Goal: Task Accomplishment & Management: Use online tool/utility

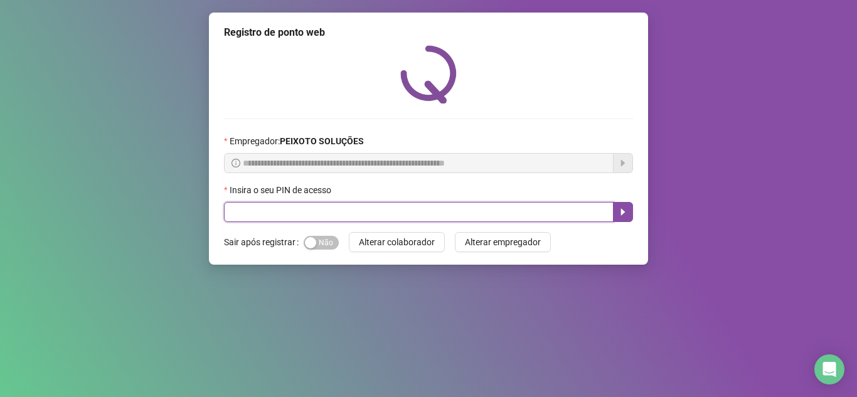
click at [494, 208] on input "text" at bounding box center [419, 212] width 390 height 20
type input "*****"
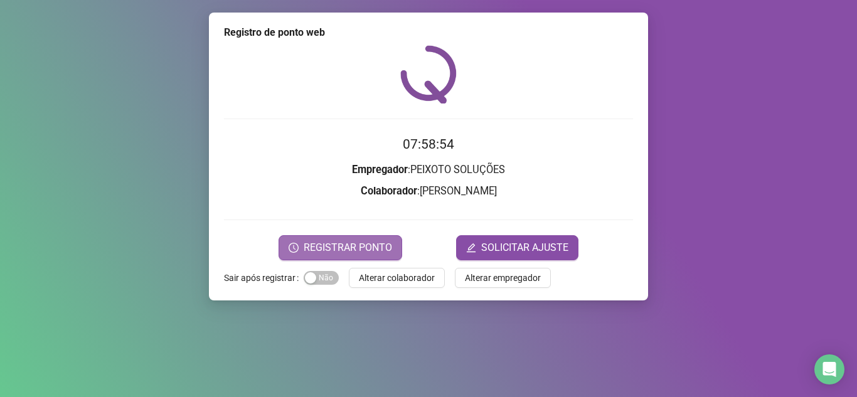
click at [354, 246] on span "REGISTRAR PONTO" at bounding box center [348, 247] width 88 height 15
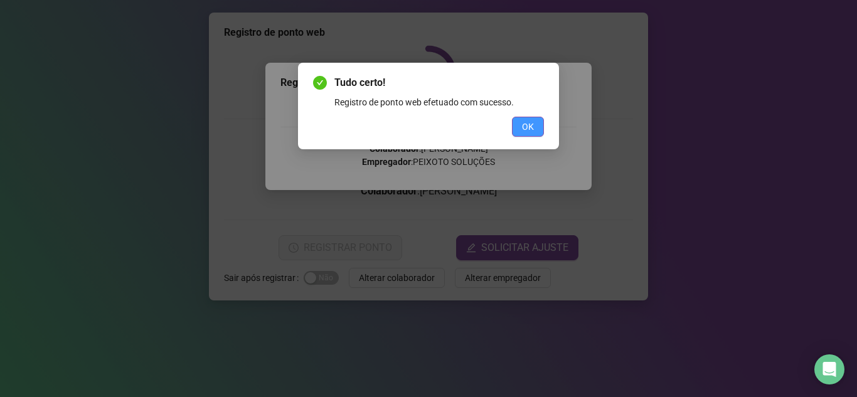
click at [530, 127] on span "OK" at bounding box center [528, 127] width 12 height 14
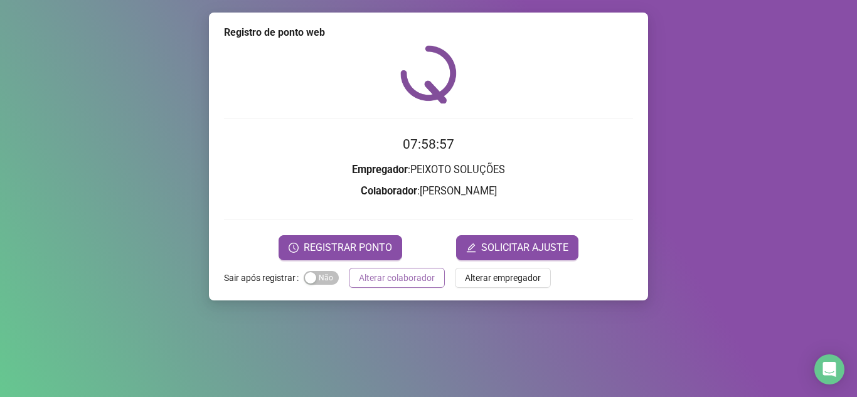
click at [417, 285] on button "Alterar colaborador" at bounding box center [397, 278] width 96 height 20
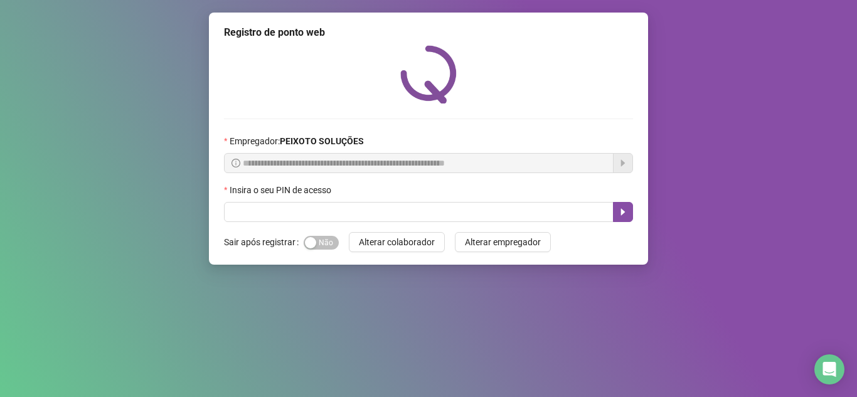
click at [349, 232] on button "Alterar colaborador" at bounding box center [397, 242] width 96 height 20
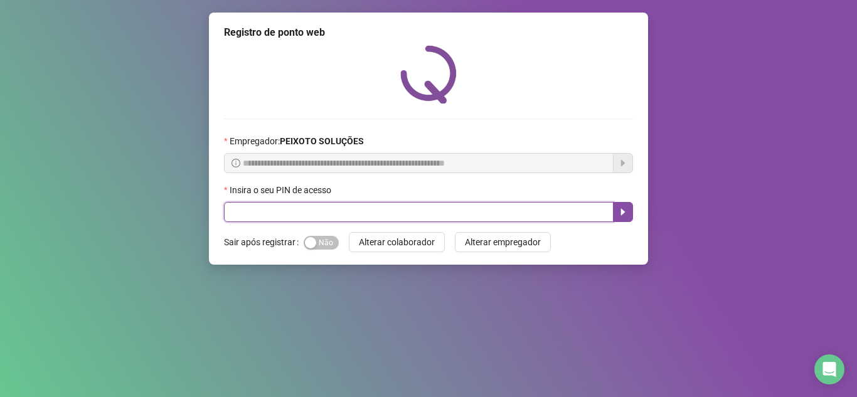
click at [374, 204] on input "text" at bounding box center [419, 212] width 390 height 20
type input "*"
type input "*****"
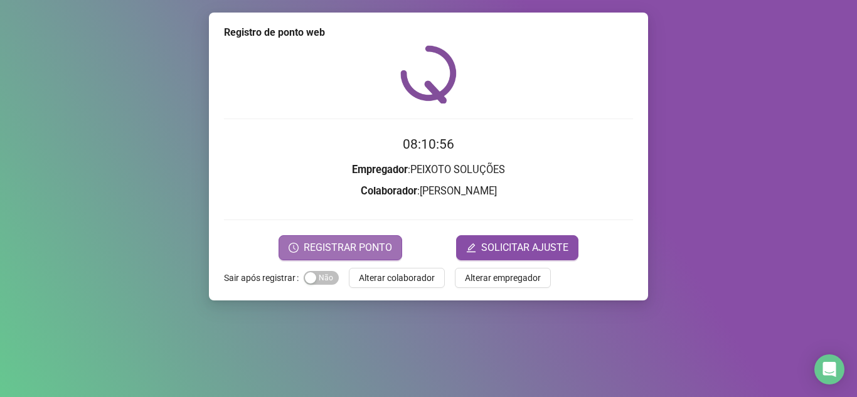
click at [351, 238] on button "REGISTRAR PONTO" at bounding box center [341, 247] width 124 height 25
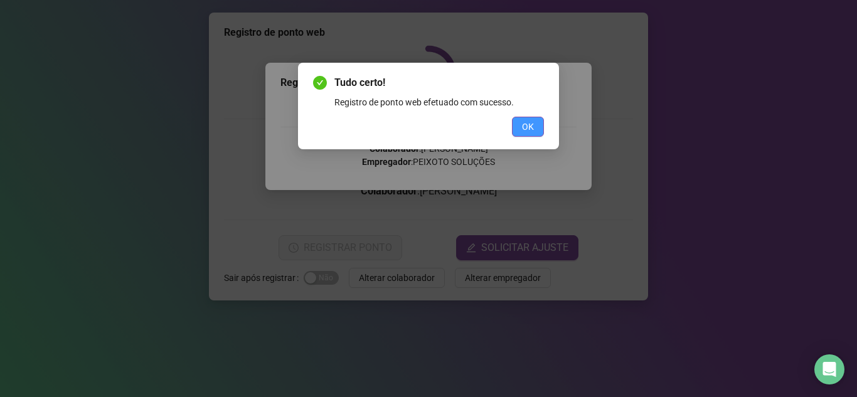
click at [524, 124] on span "OK" at bounding box center [528, 127] width 12 height 14
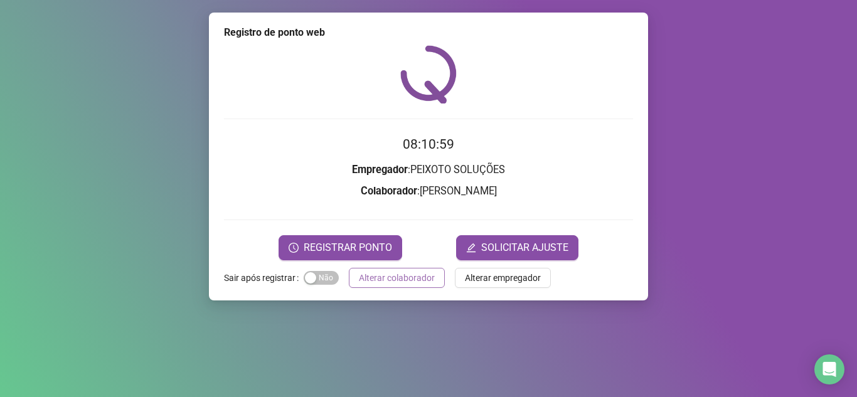
click at [413, 285] on button "Alterar colaborador" at bounding box center [397, 278] width 96 height 20
